Goal: Find specific page/section: Find specific page/section

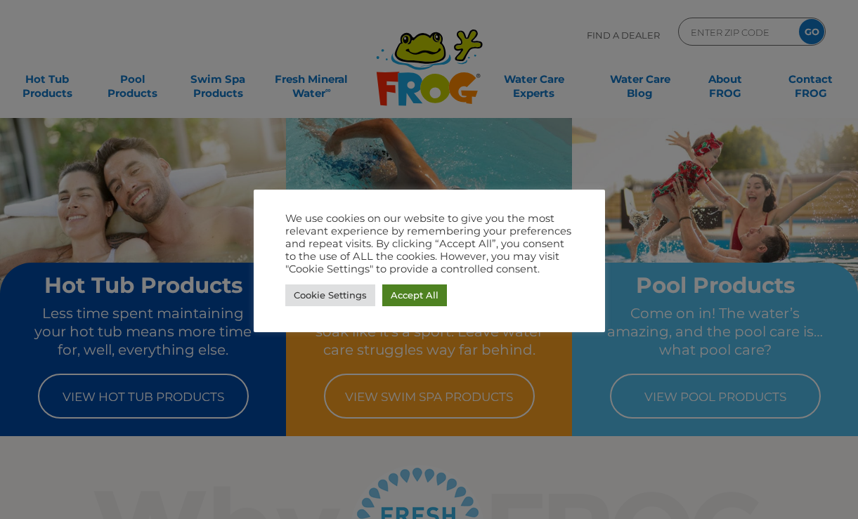
click at [408, 294] on link "Accept All" at bounding box center [414, 296] width 65 height 22
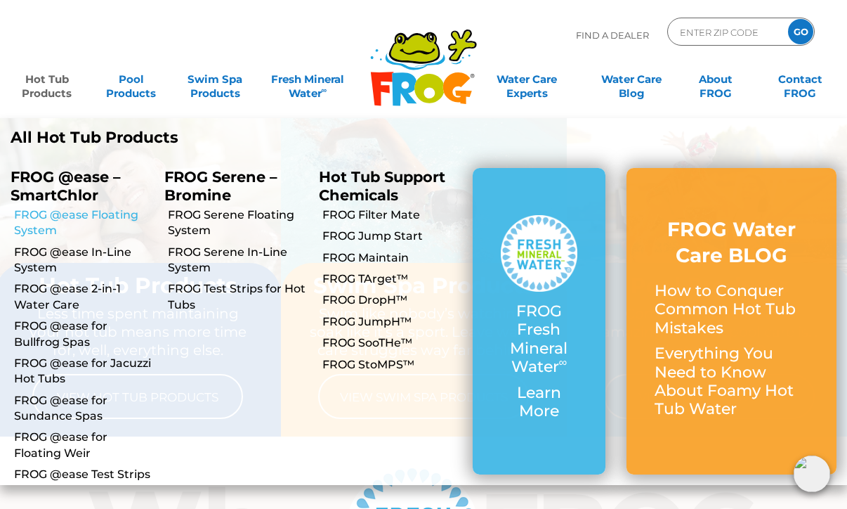
click at [43, 219] on link "FROG @ease Floating System" at bounding box center [84, 223] width 140 height 32
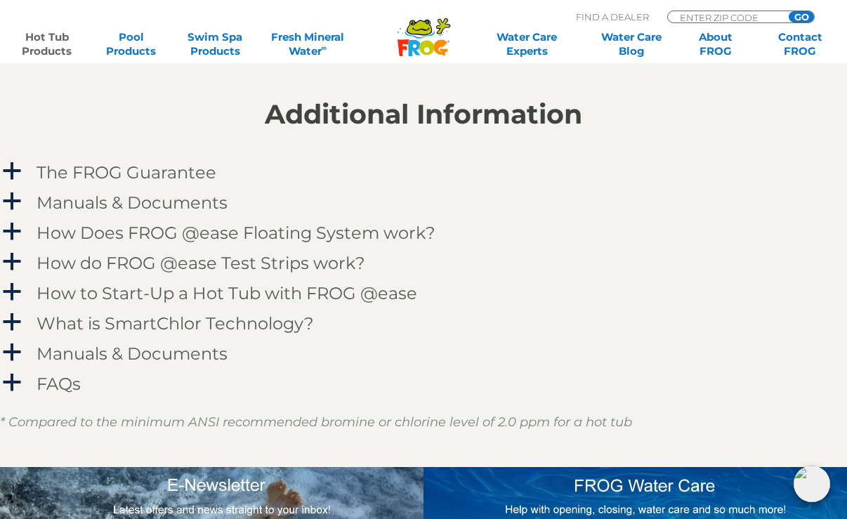
scroll to position [1405, 0]
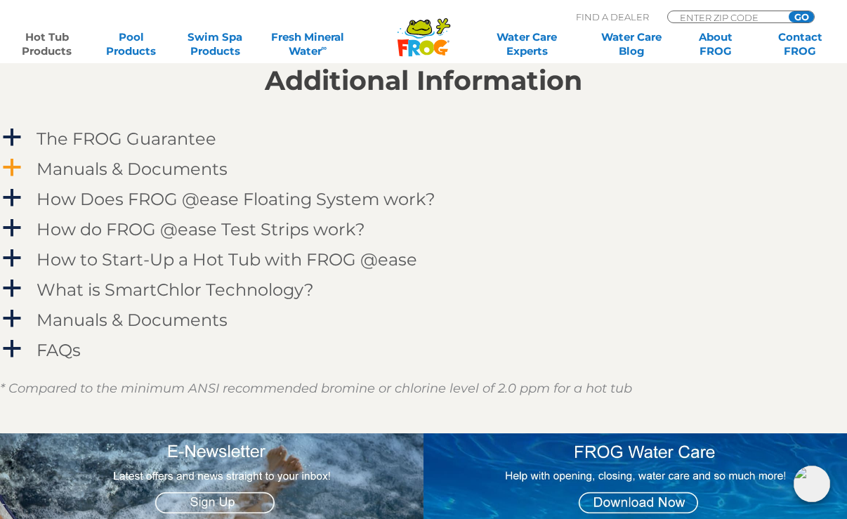
click at [140, 171] on h4 "Manuals & Documents" at bounding box center [132, 168] width 191 height 19
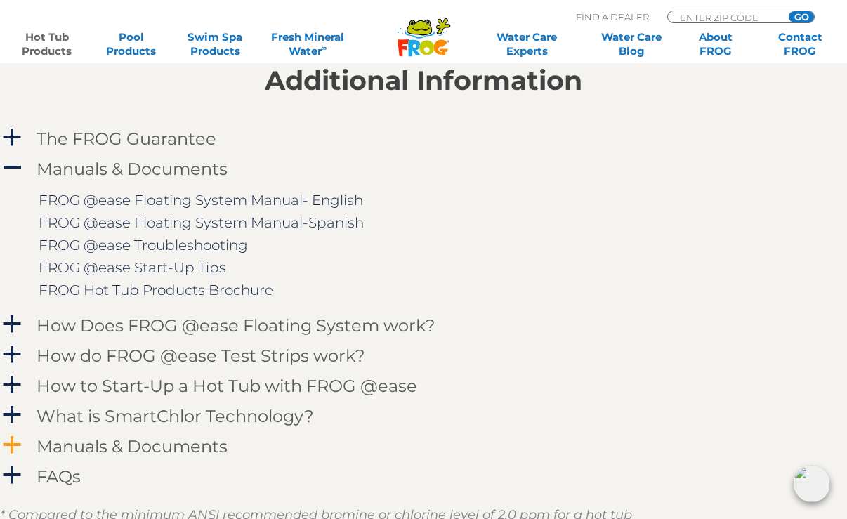
click at [127, 448] on h4 "Manuals & Documents" at bounding box center [132, 446] width 191 height 19
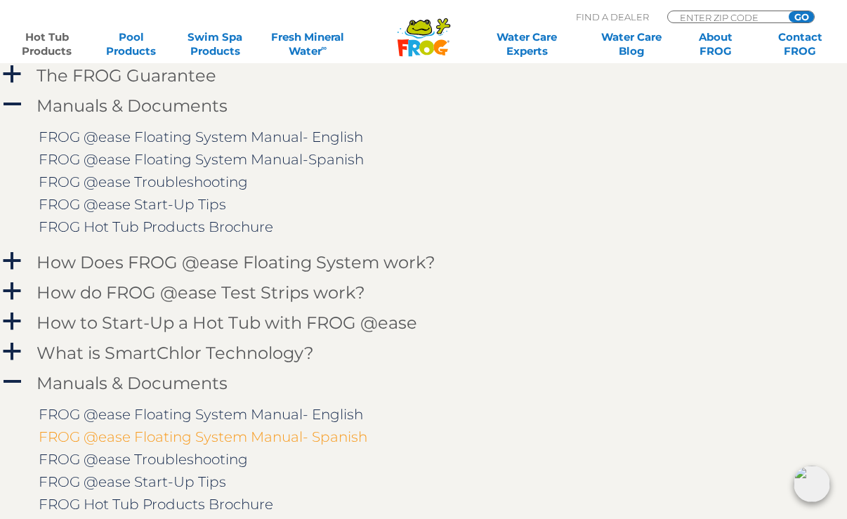
scroll to position [1546, 0]
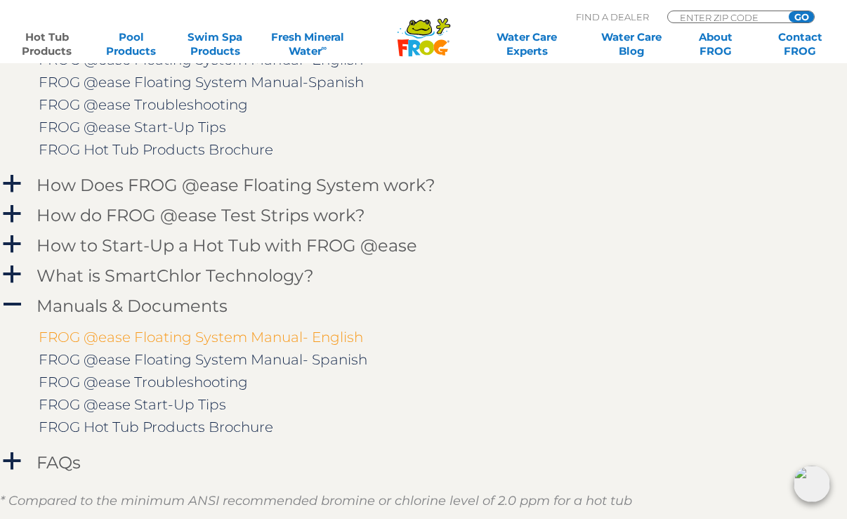
click at [276, 332] on link "FROG @ease Floating System Manual- English" at bounding box center [201, 337] width 325 height 17
click at [19, 270] on span "a" at bounding box center [11, 274] width 21 height 21
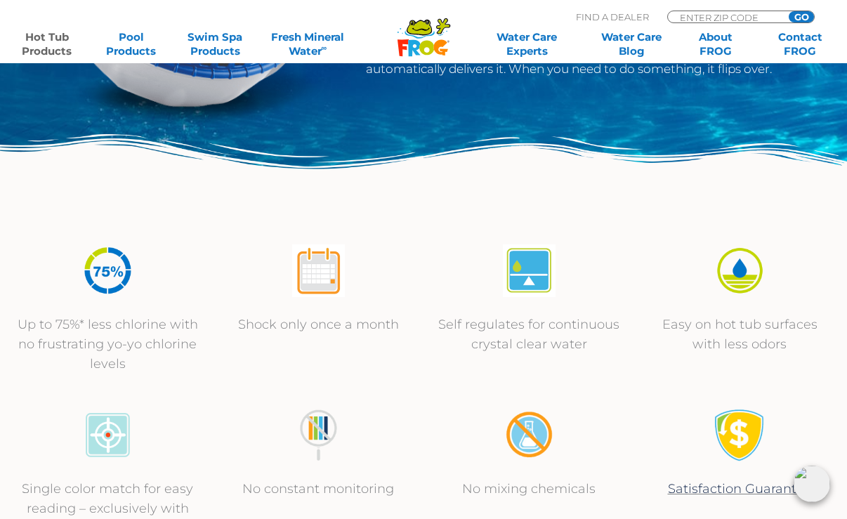
scroll to position [0, 0]
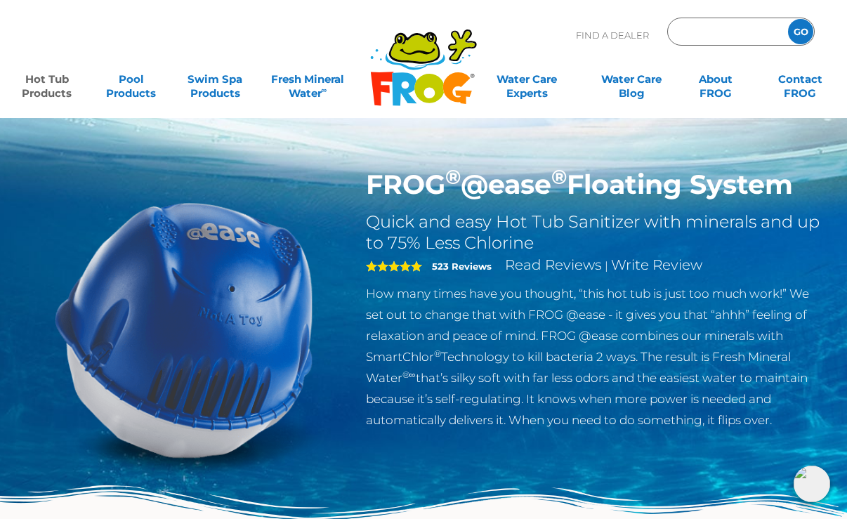
click at [696, 25] on input "Zip Code Form" at bounding box center [726, 32] width 95 height 20
type input "19446"
click at [788, 19] on input "GO" at bounding box center [800, 31] width 25 height 25
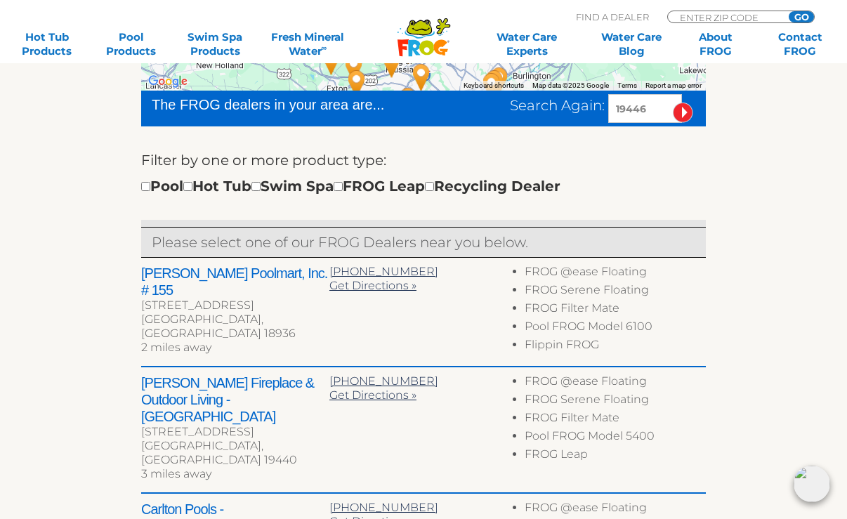
scroll to position [422, 0]
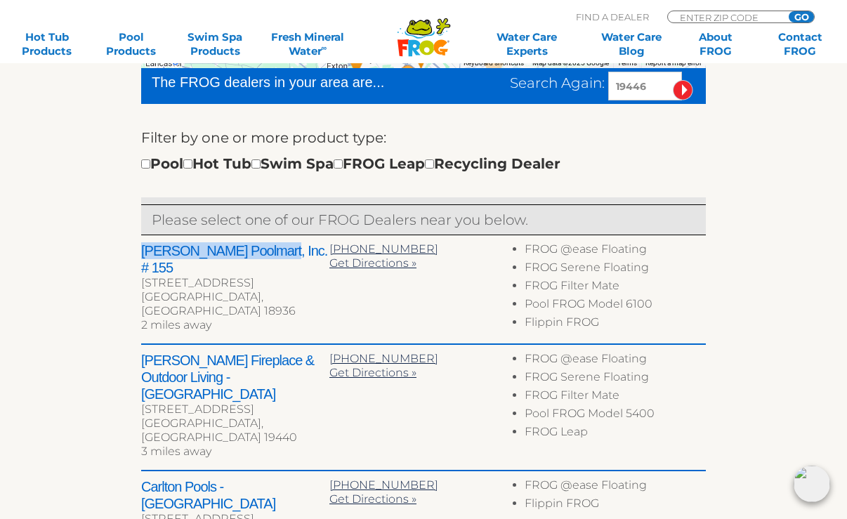
drag, startPoint x: 142, startPoint y: 249, endPoint x: 258, endPoint y: 254, distance: 116.0
click at [258, 254] on h2 "Leslie's Poolmart, Inc. # 155" at bounding box center [235, 259] width 188 height 34
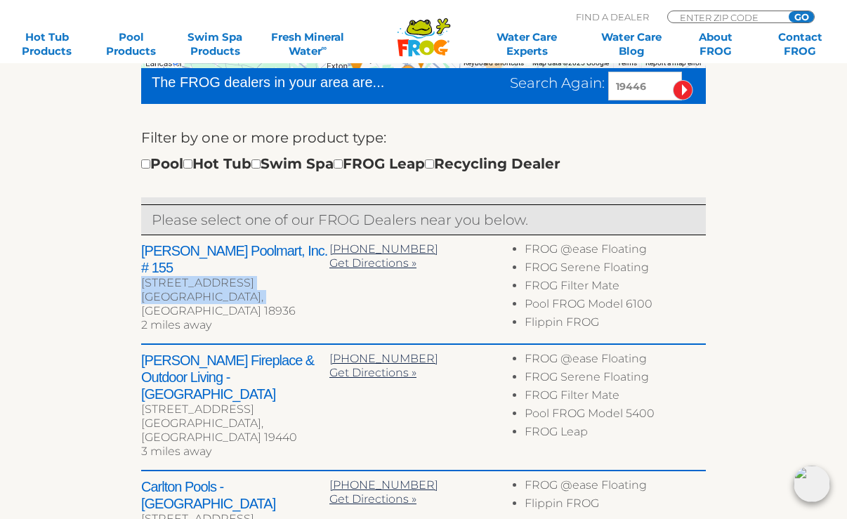
drag, startPoint x: 256, startPoint y: 281, endPoint x: 141, endPoint y: 270, distance: 115.7
click at [141, 270] on div "← Move left → Move right ↑ Move up ↓ Move down + Zoom in - Zoom out Home Jump l…" at bounding box center [423, 410] width 847 height 1000
